Goal: Use online tool/utility: Utilize a website feature to perform a specific function

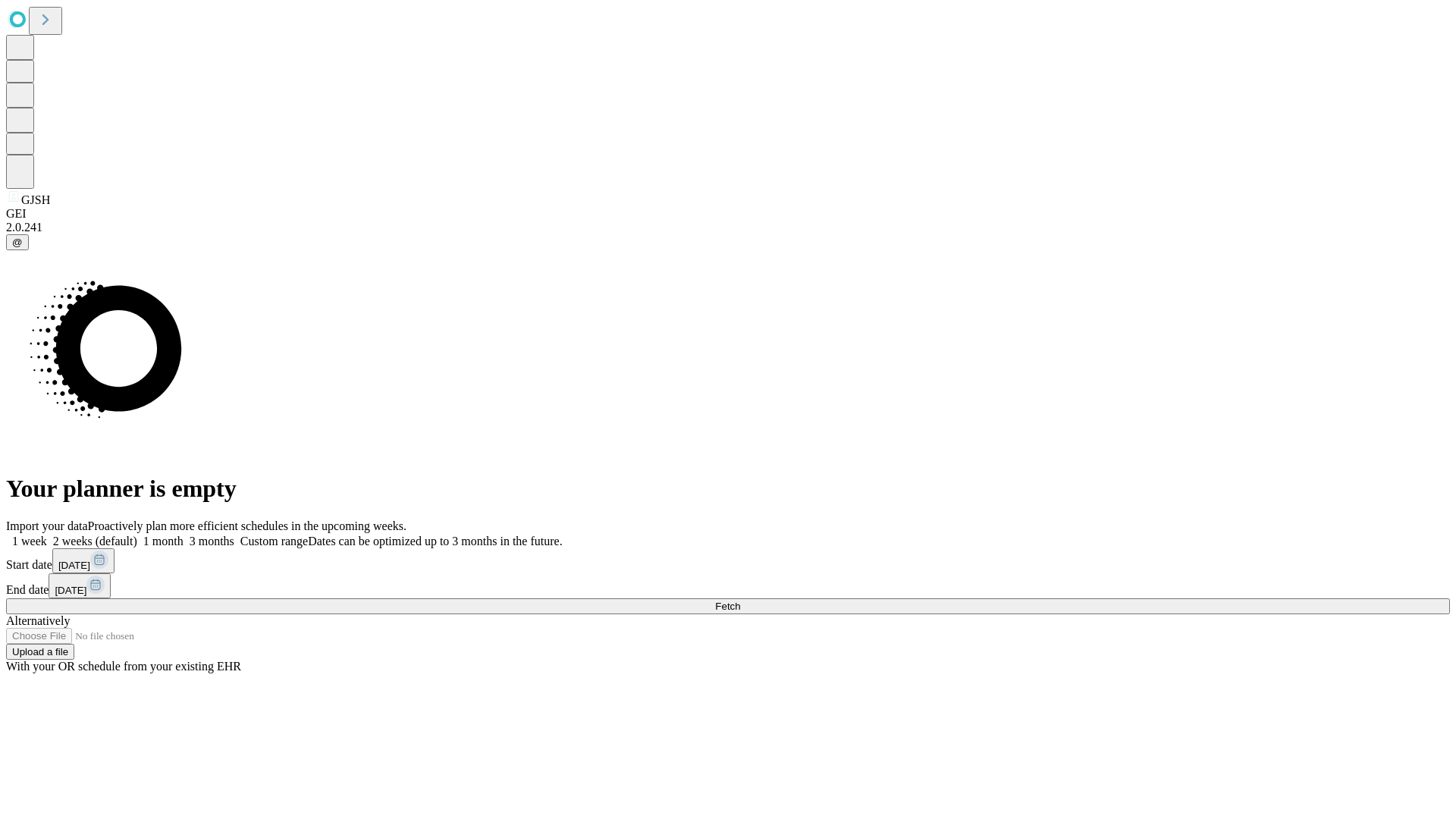
click at [740, 600] on span "Fetch" at bounding box center [727, 606] width 25 height 11
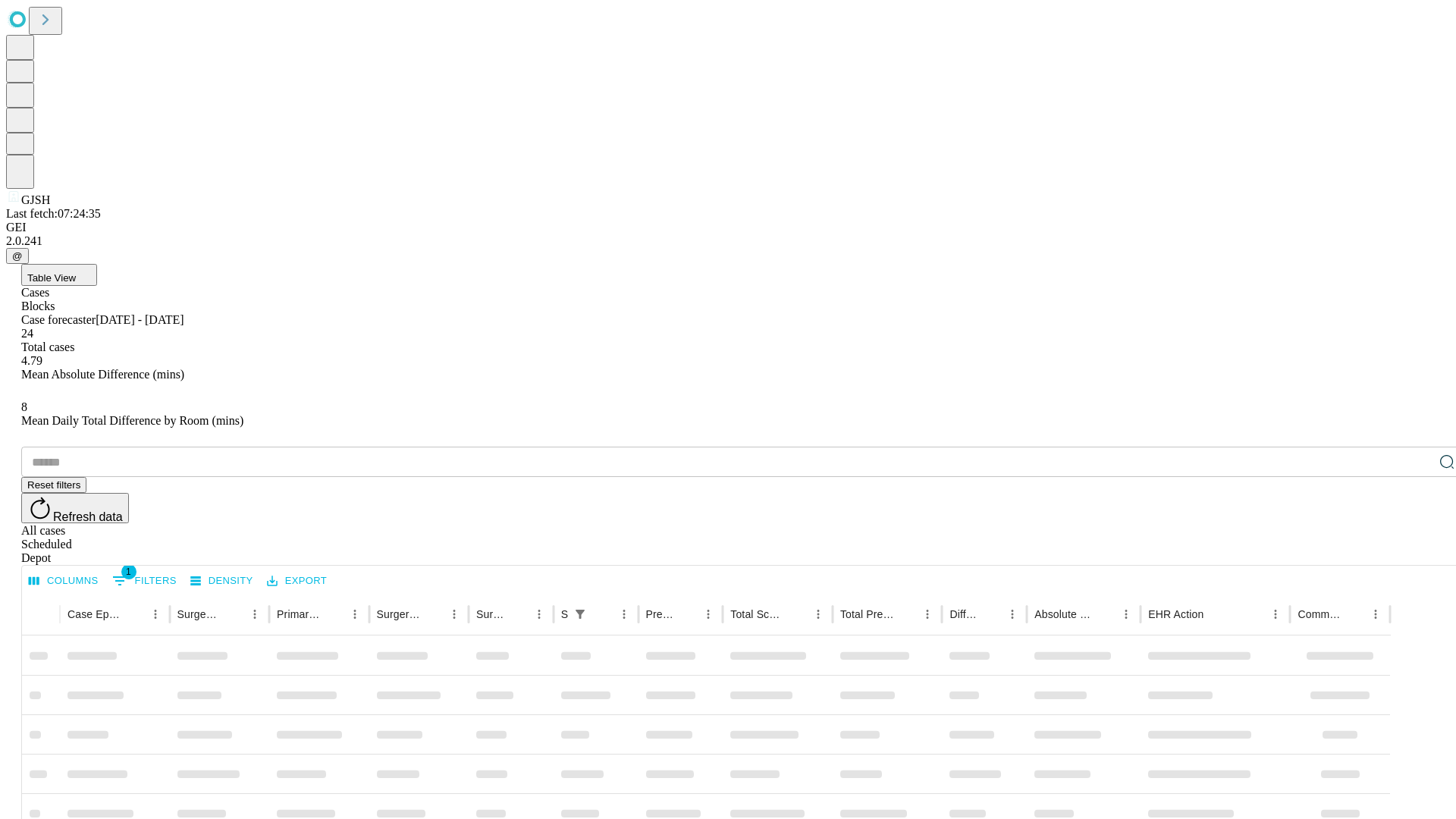
click at [76, 272] on span "Table View" at bounding box center [51, 278] width 49 height 11
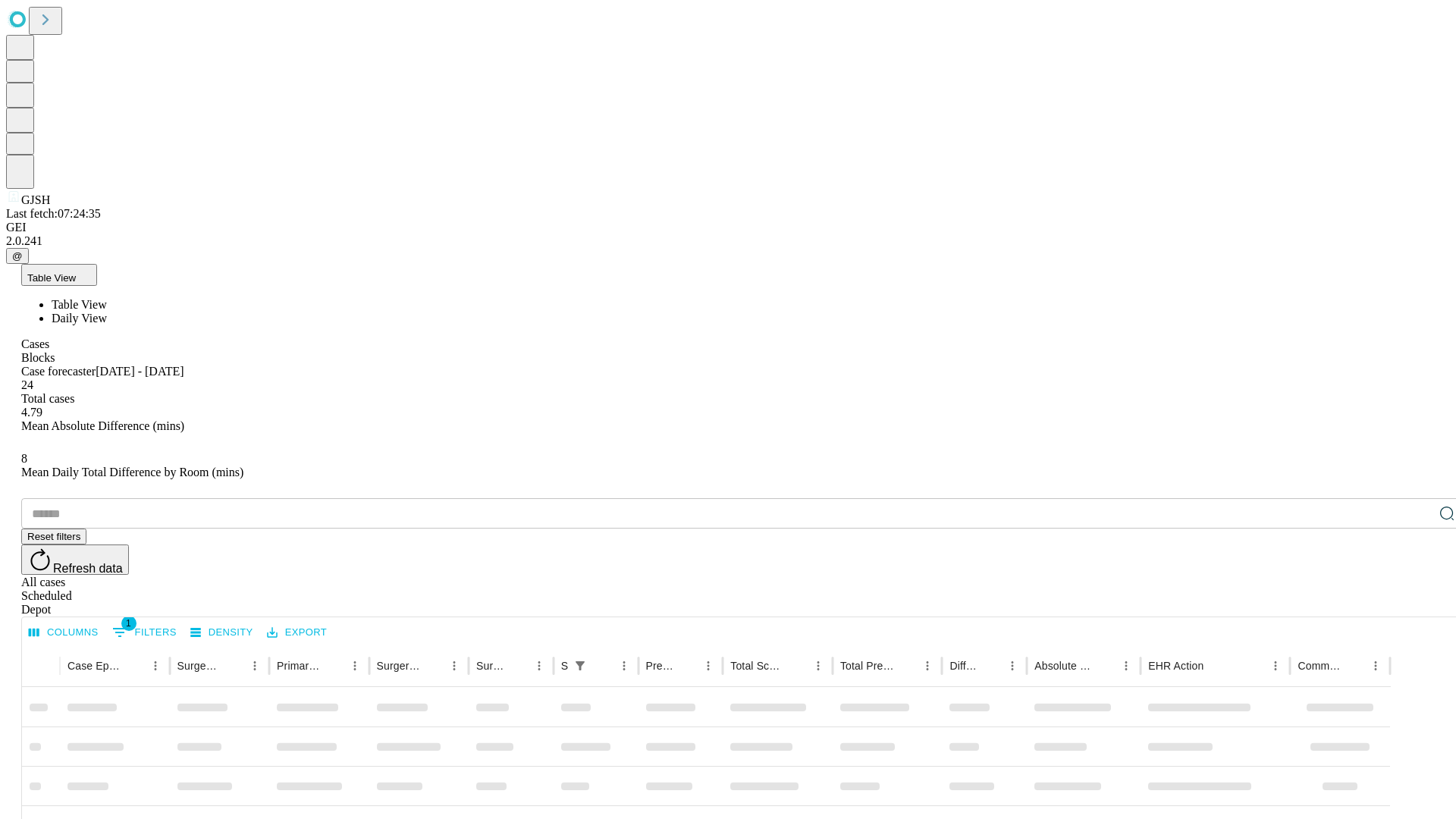
click at [107, 312] on span "Daily View" at bounding box center [79, 318] width 55 height 13
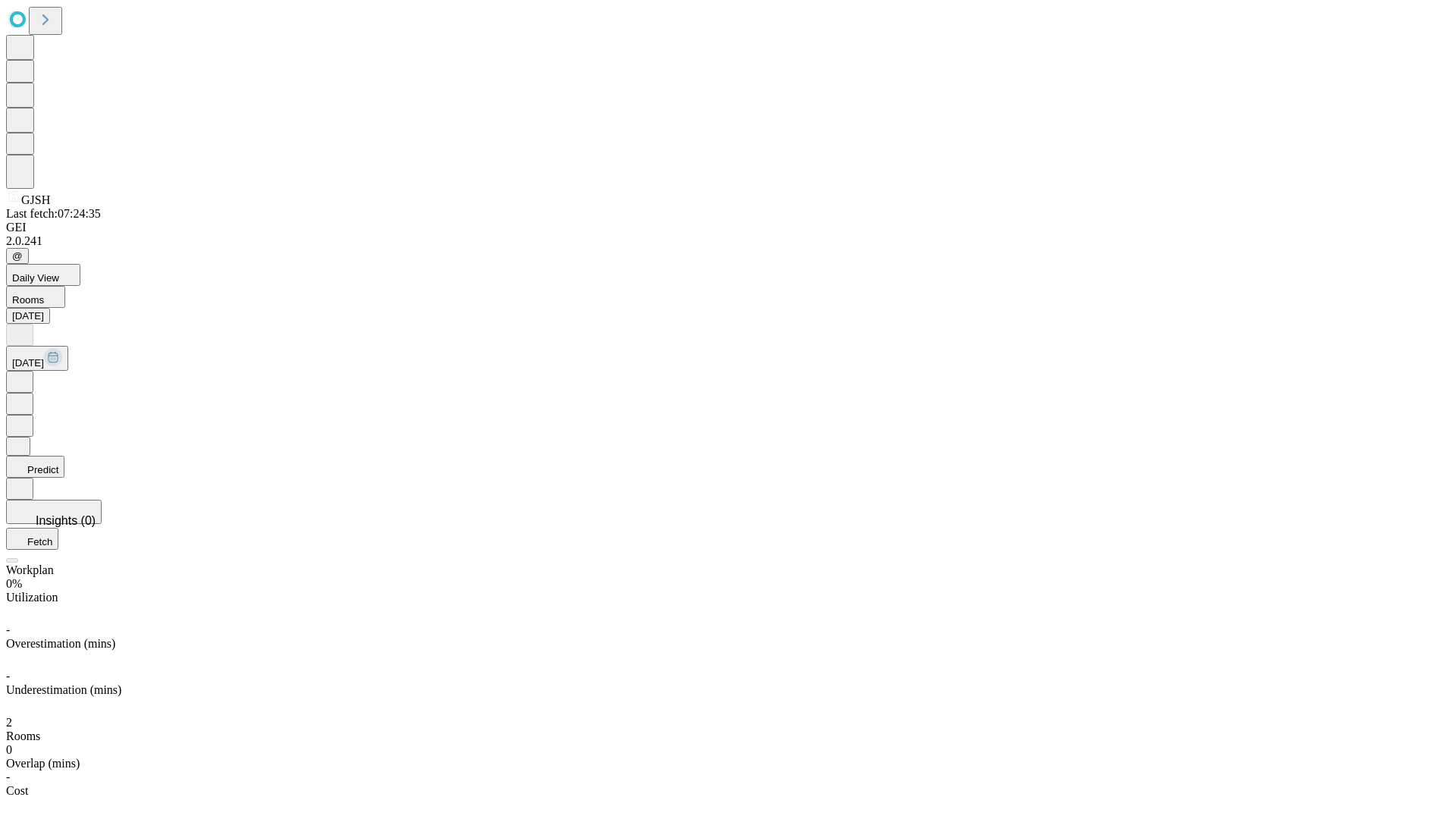
click at [65, 455] on button "Predict" at bounding box center [35, 467] width 58 height 22
